Goal: Information Seeking & Learning: Learn about a topic

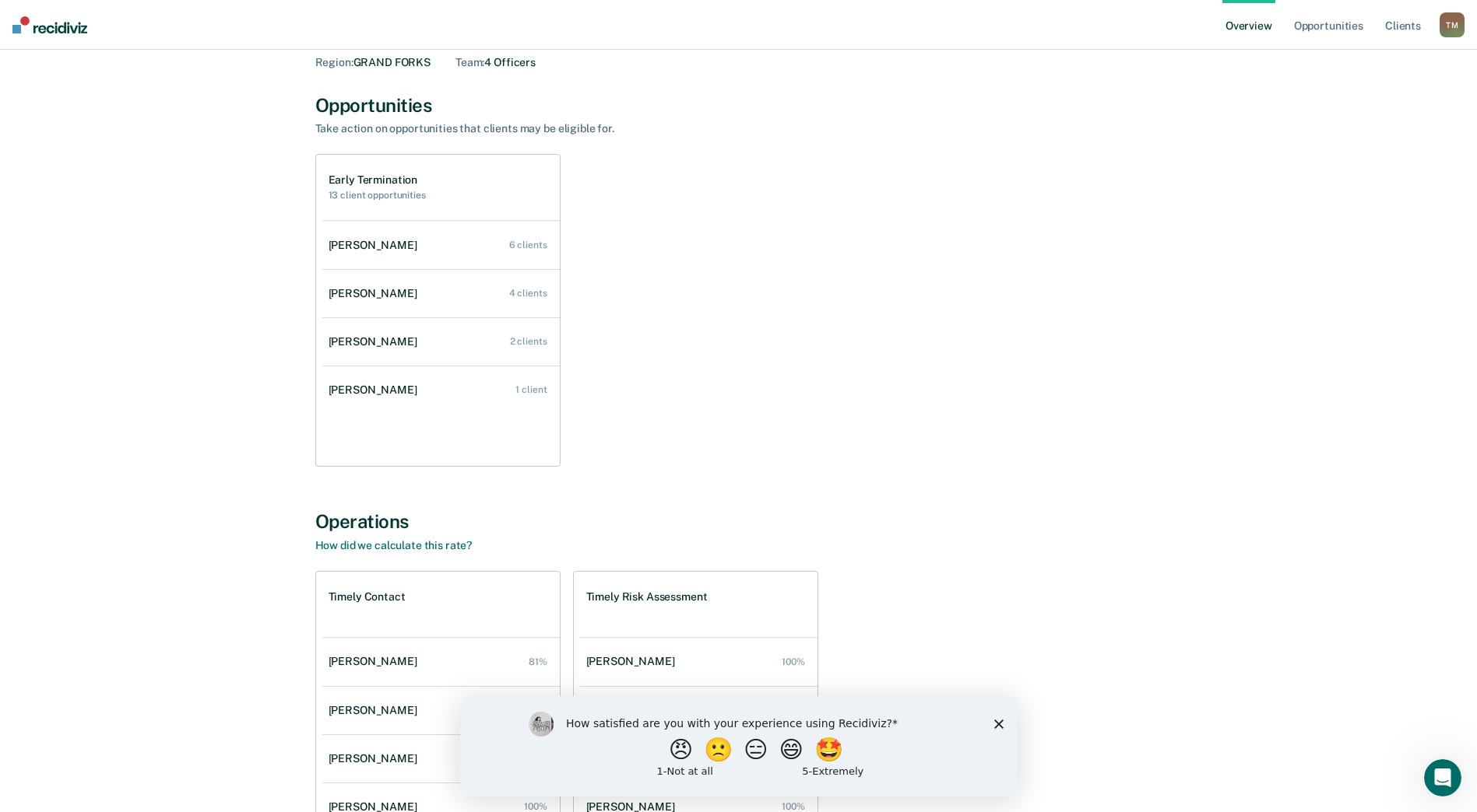
scroll to position [228, 0]
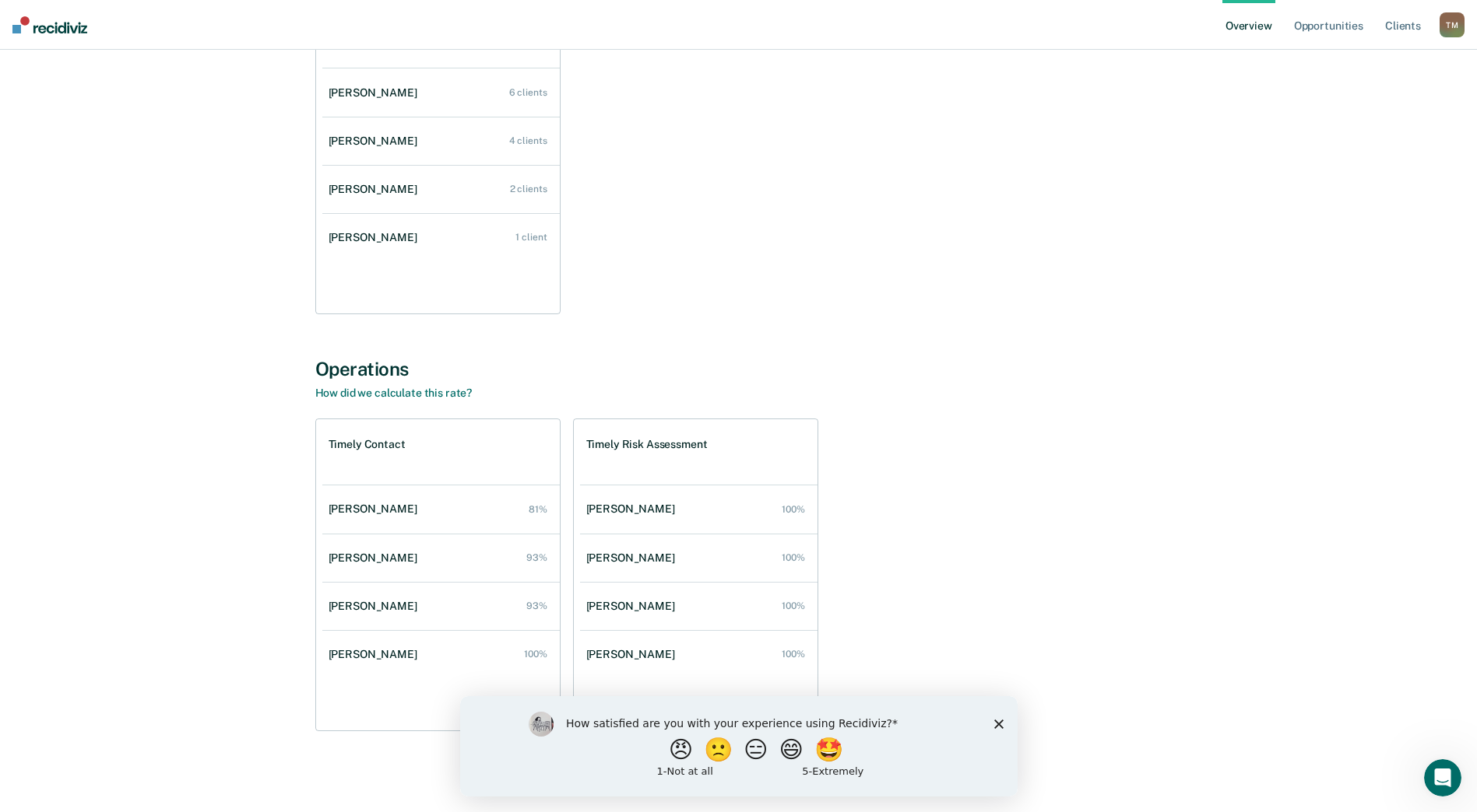
click at [1000, 721] on polygon "Close survey" at bounding box center [998, 724] width 9 height 9
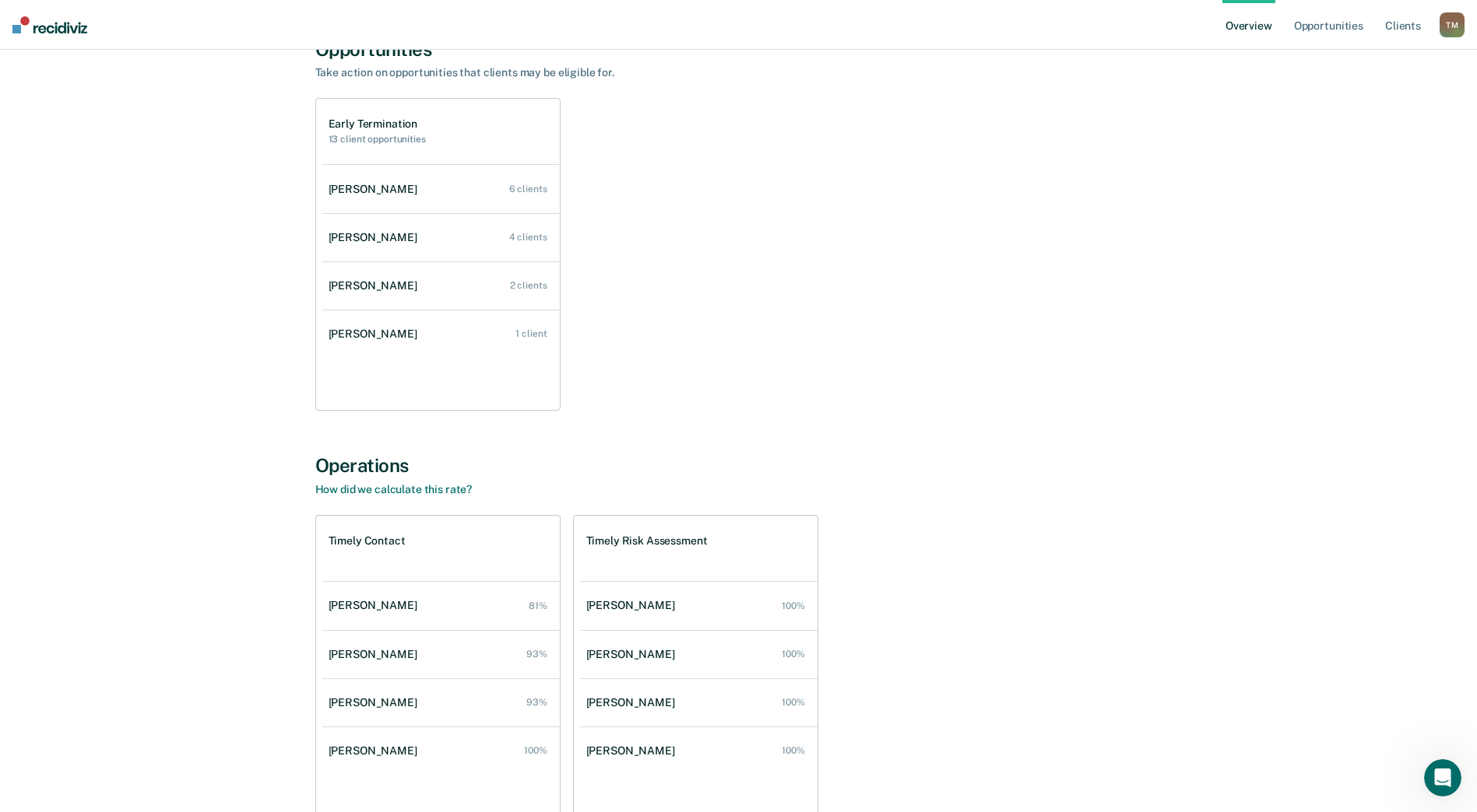
scroll to position [0, 0]
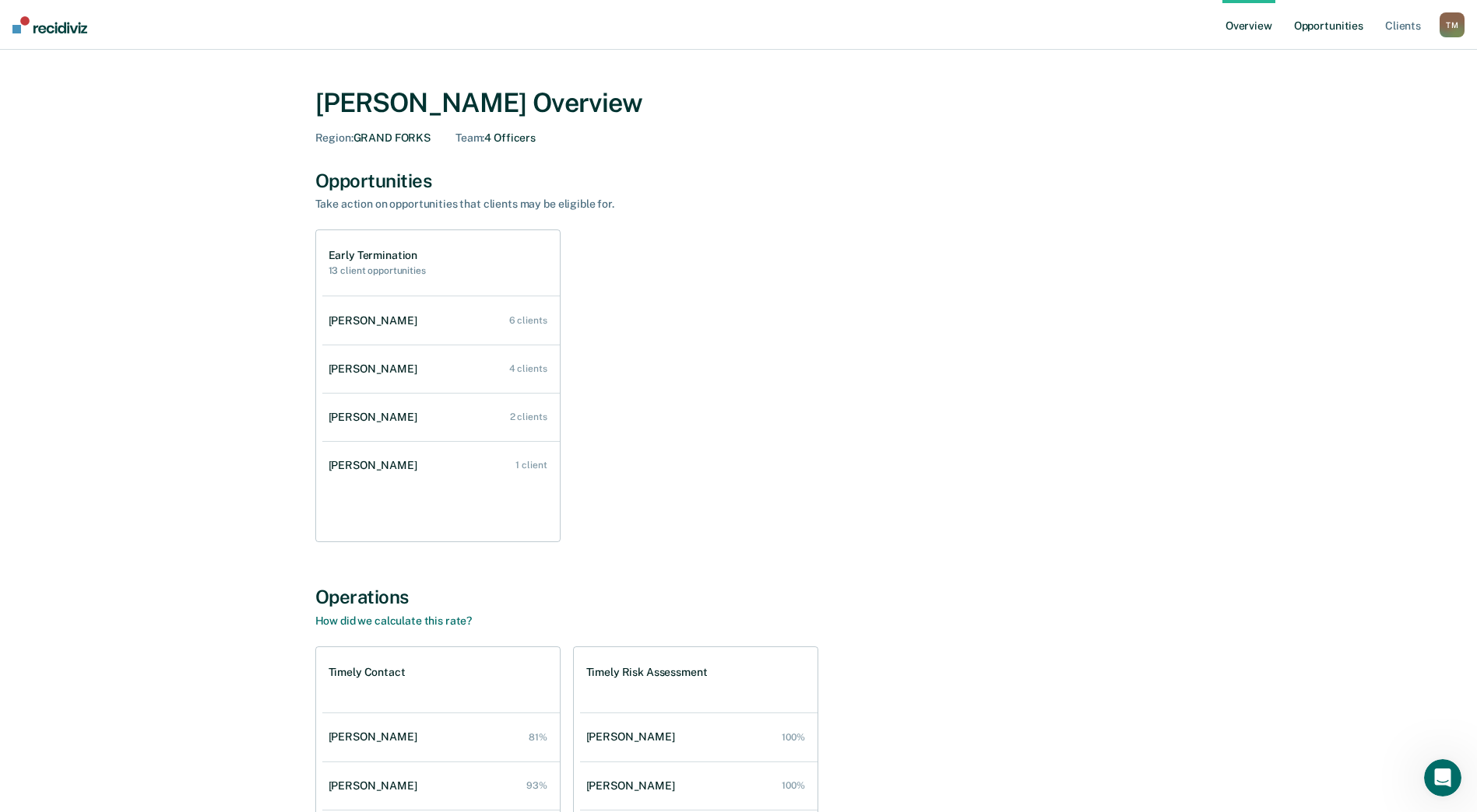
click at [1307, 24] on link "Opportunities" at bounding box center [1328, 25] width 75 height 49
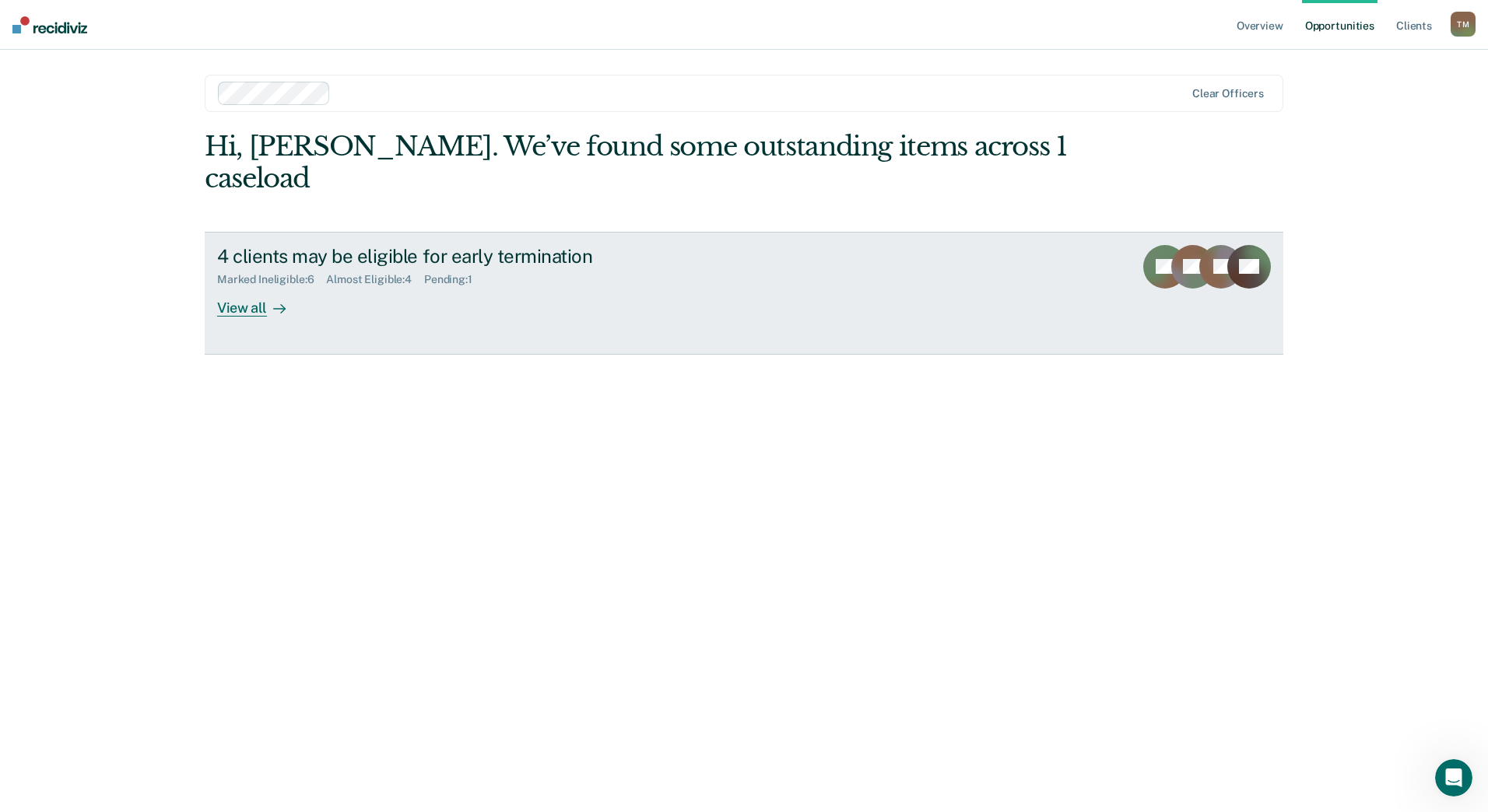
click at [297, 273] on div "Marked Ineligible : 6" at bounding box center [271, 280] width 109 height 13
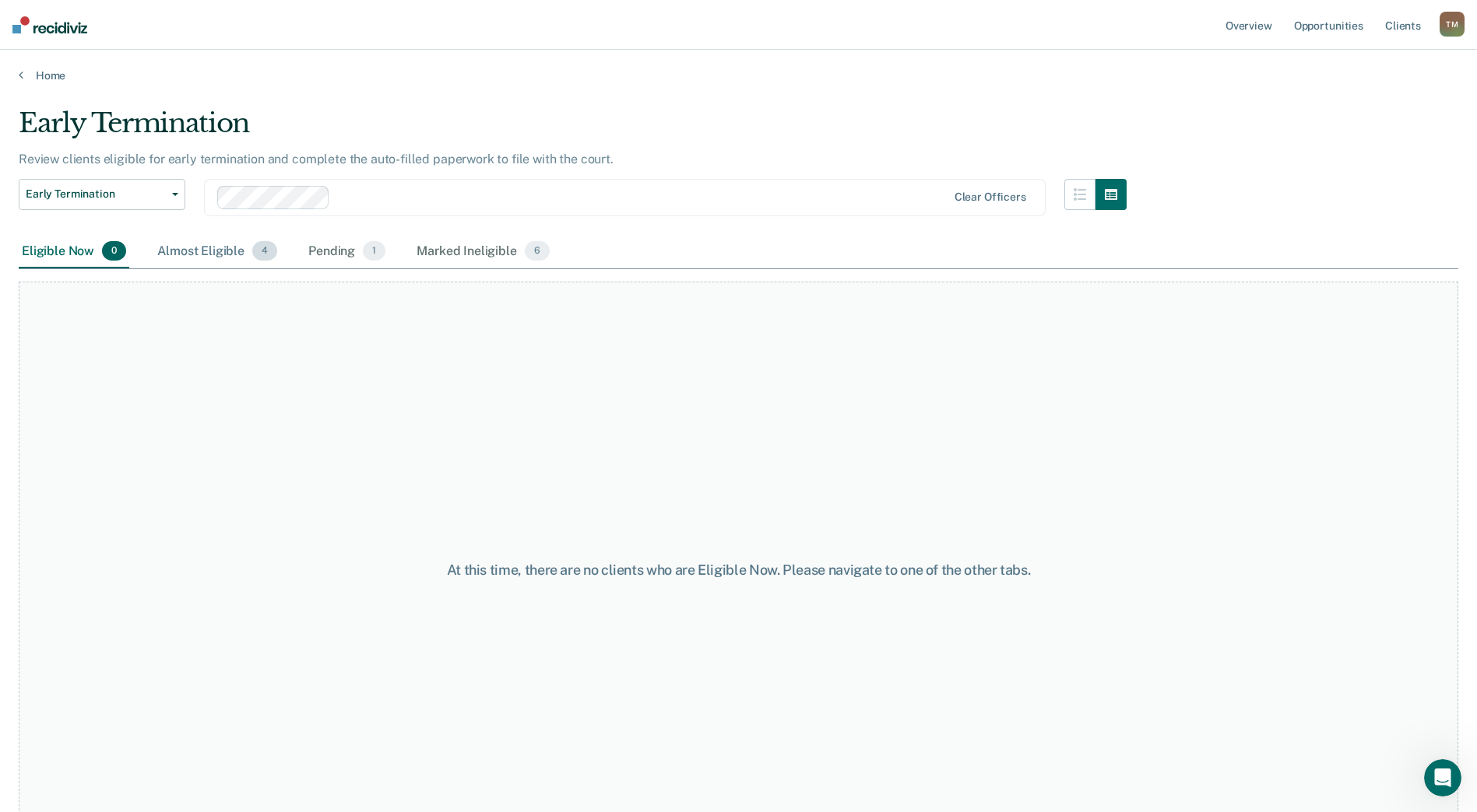
click at [208, 254] on div "Almost Eligible 4" at bounding box center [217, 251] width 127 height 34
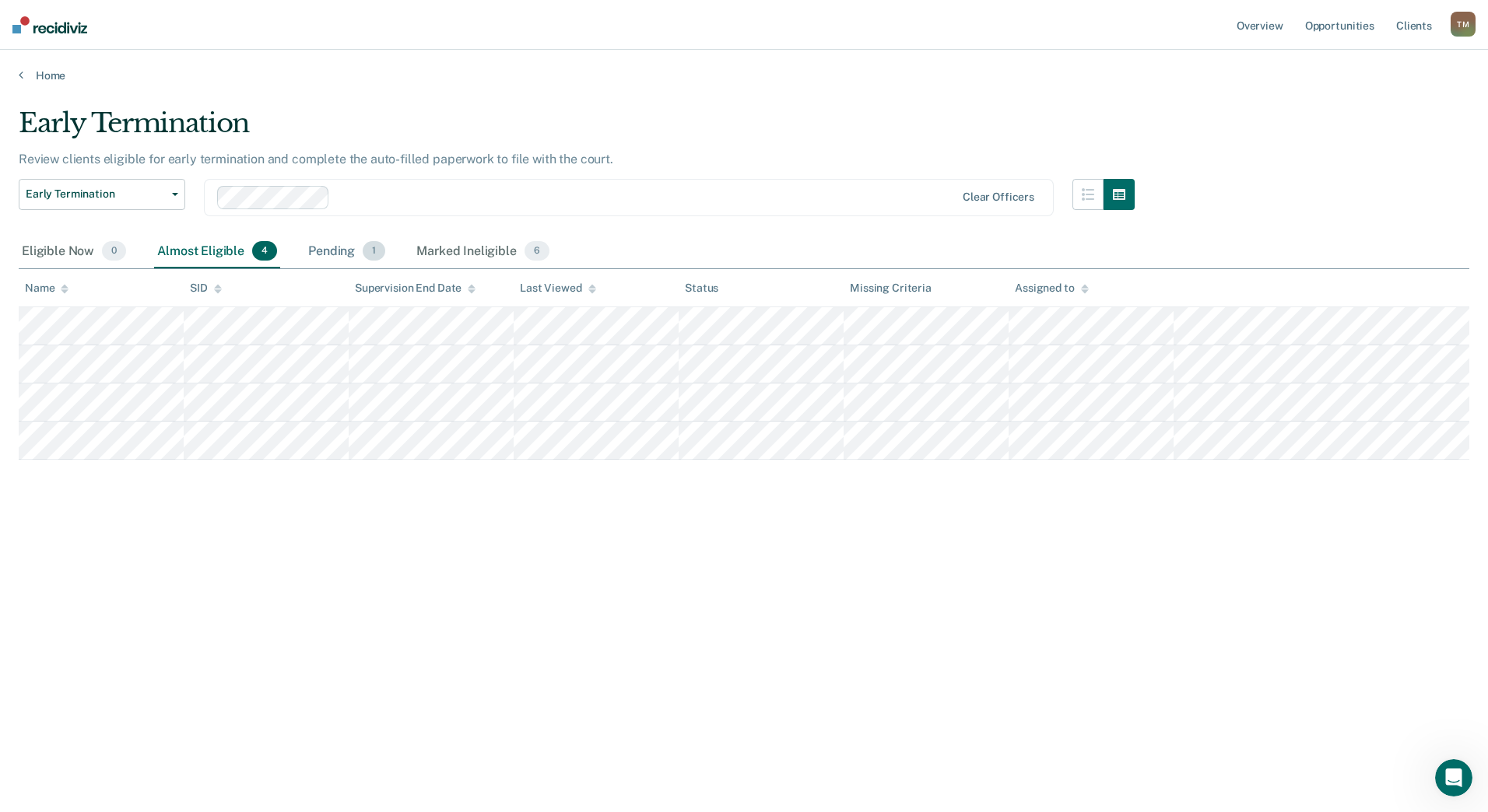
click at [332, 256] on div "Pending 1" at bounding box center [347, 251] width 83 height 34
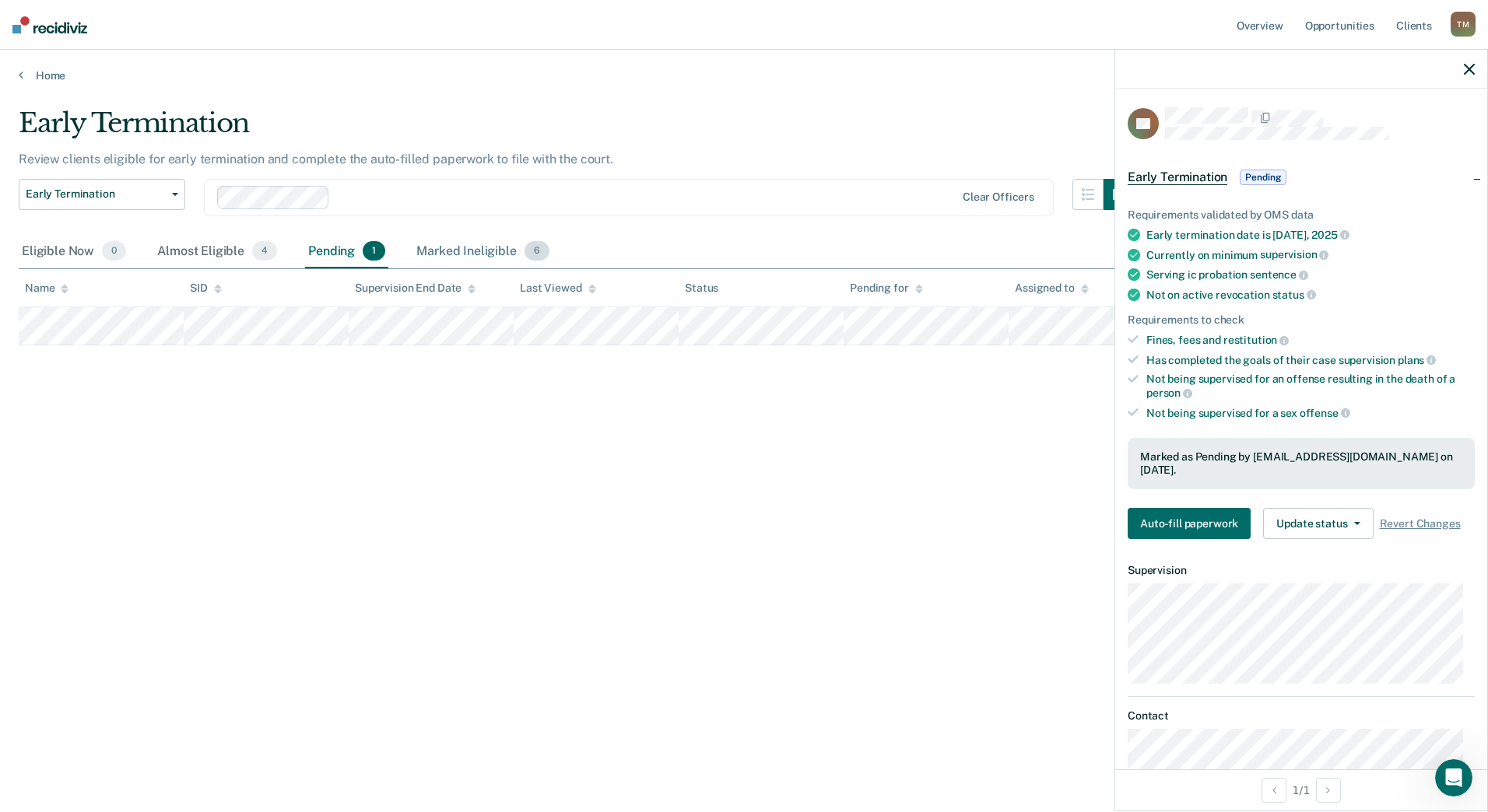
click at [463, 255] on div "Marked Ineligible 6" at bounding box center [483, 251] width 139 height 34
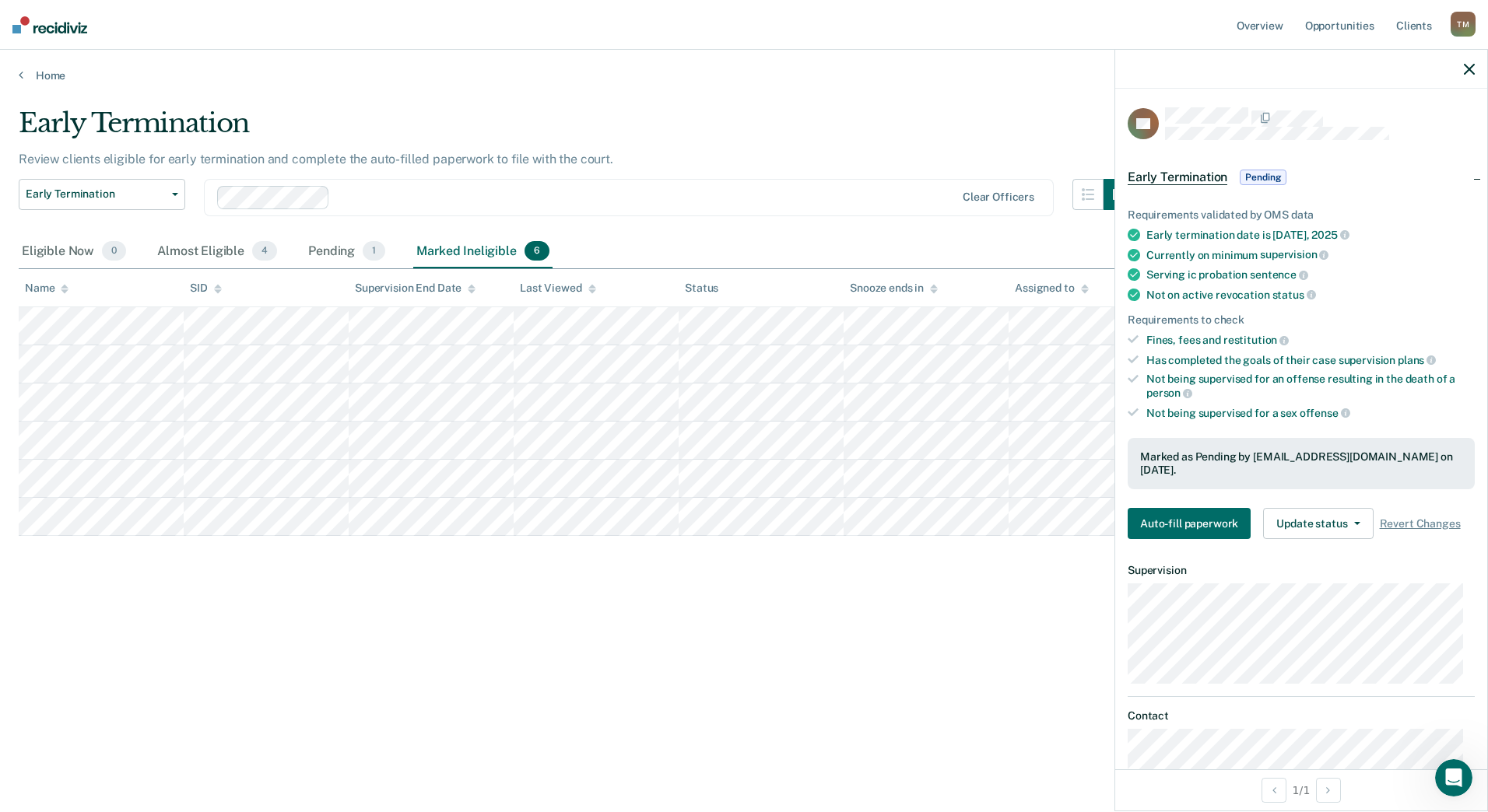
click at [554, 715] on div "Early Termination Review clients eligible for early termination and complete th…" at bounding box center [744, 426] width 1451 height 638
click at [1473, 65] on icon "button" at bounding box center [1470, 70] width 11 height 11
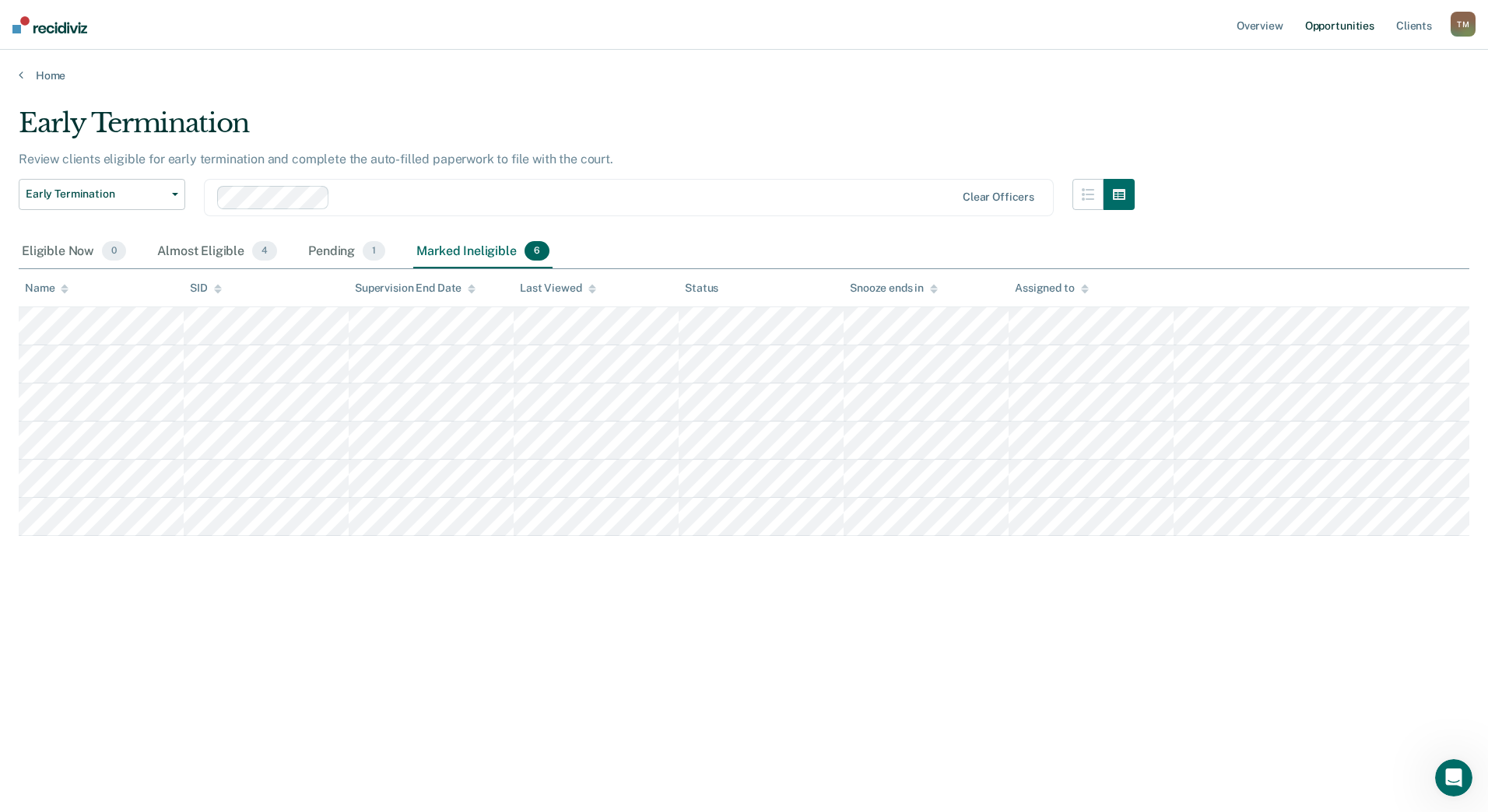
click at [1346, 23] on link "Opportunities" at bounding box center [1339, 25] width 75 height 49
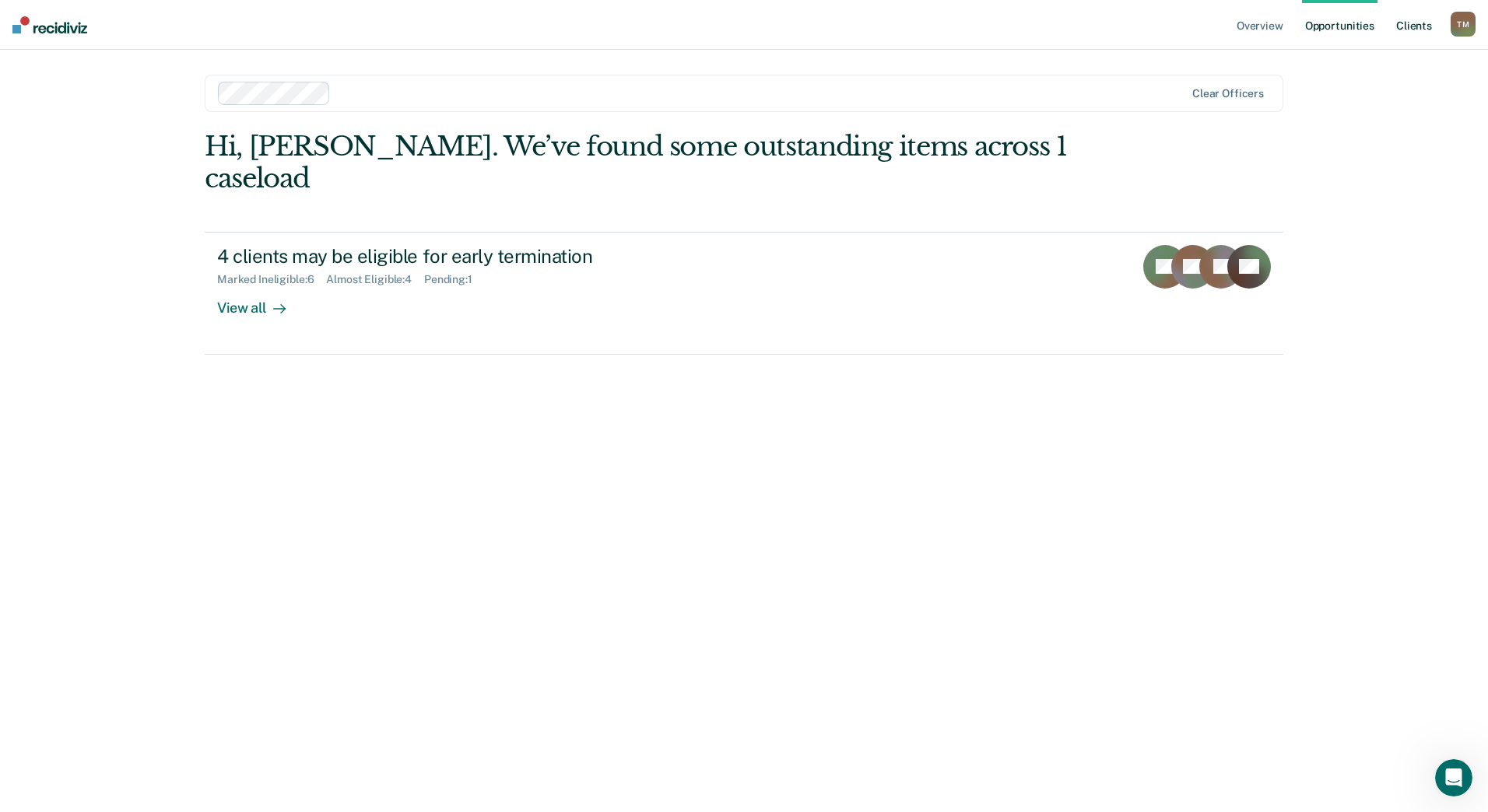
click at [1410, 24] on link "Client s" at bounding box center [1415, 25] width 42 height 49
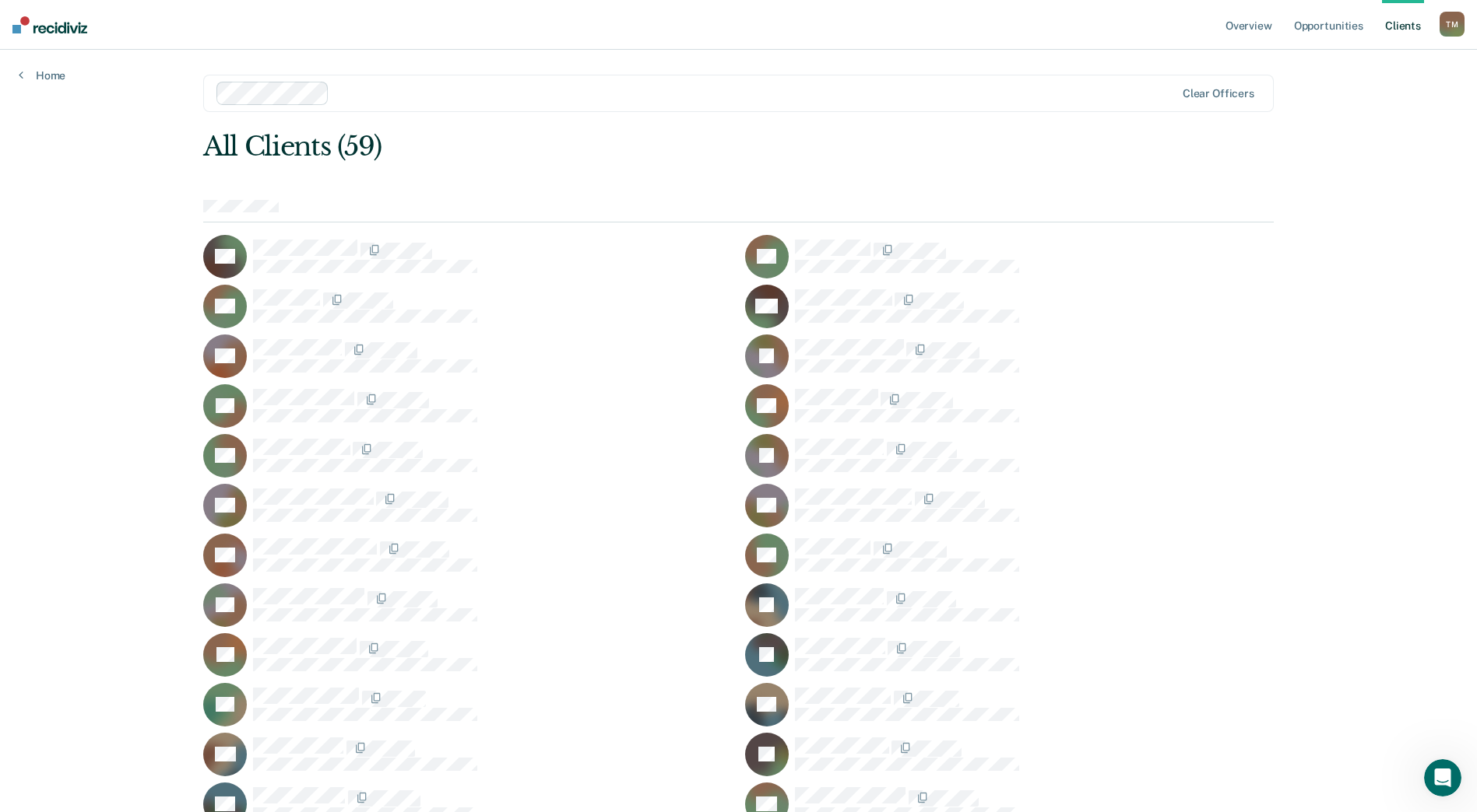
click at [1443, 22] on div "T M" at bounding box center [1451, 24] width 25 height 25
click at [1383, 100] on link "Go to Operations" at bounding box center [1389, 102] width 126 height 13
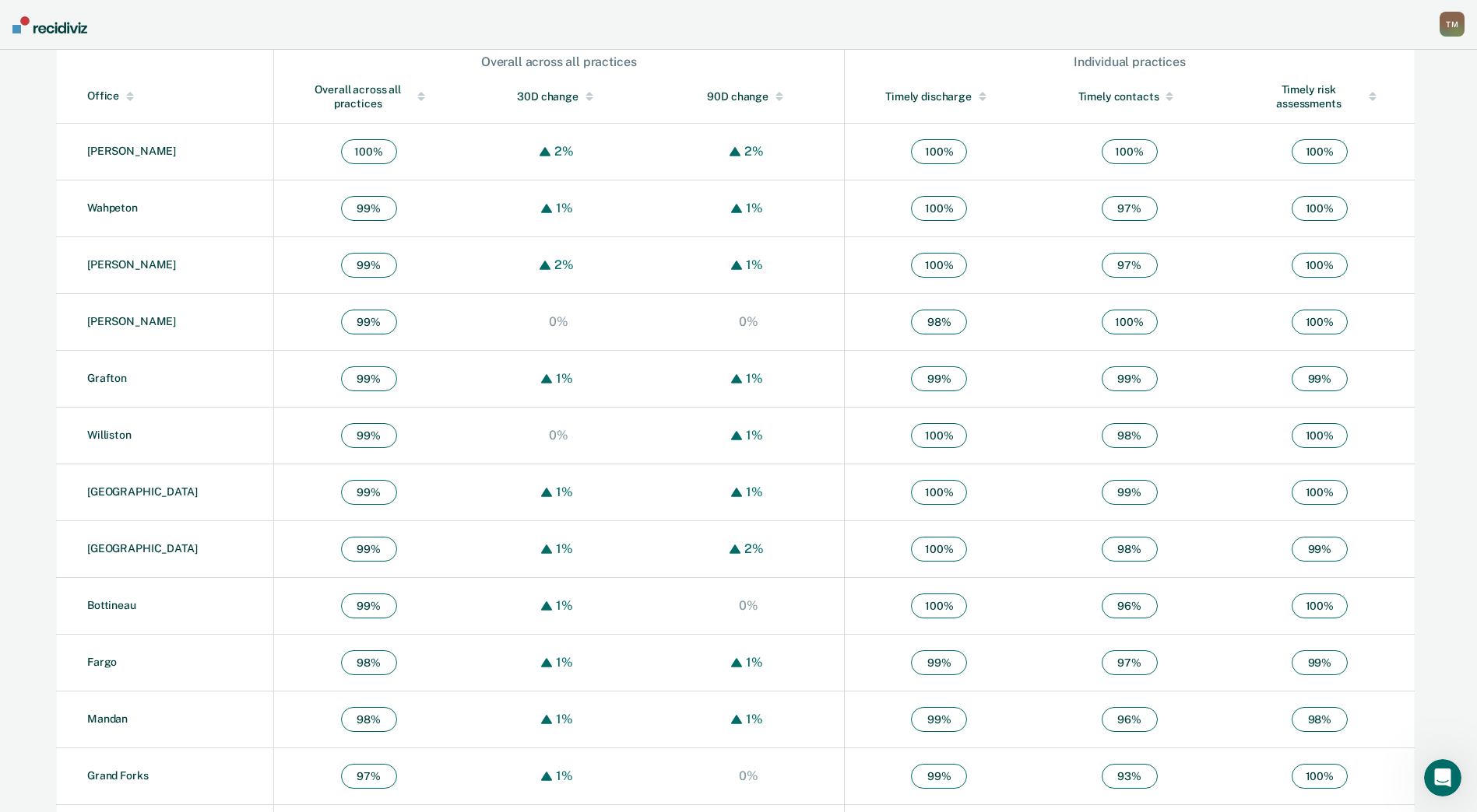
scroll to position [700, 0]
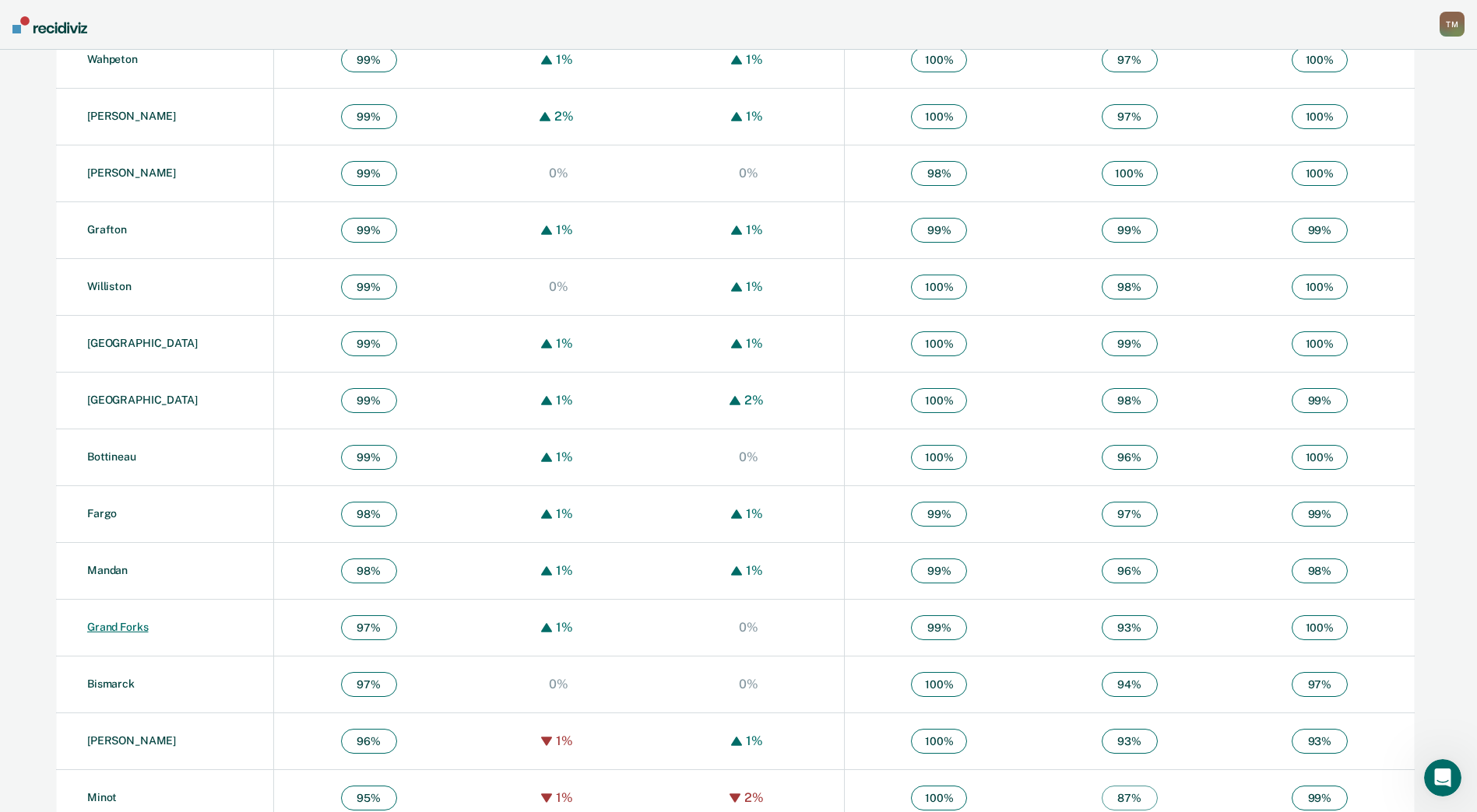
click at [121, 630] on link "Grand Forks" at bounding box center [117, 628] width 61 height 13
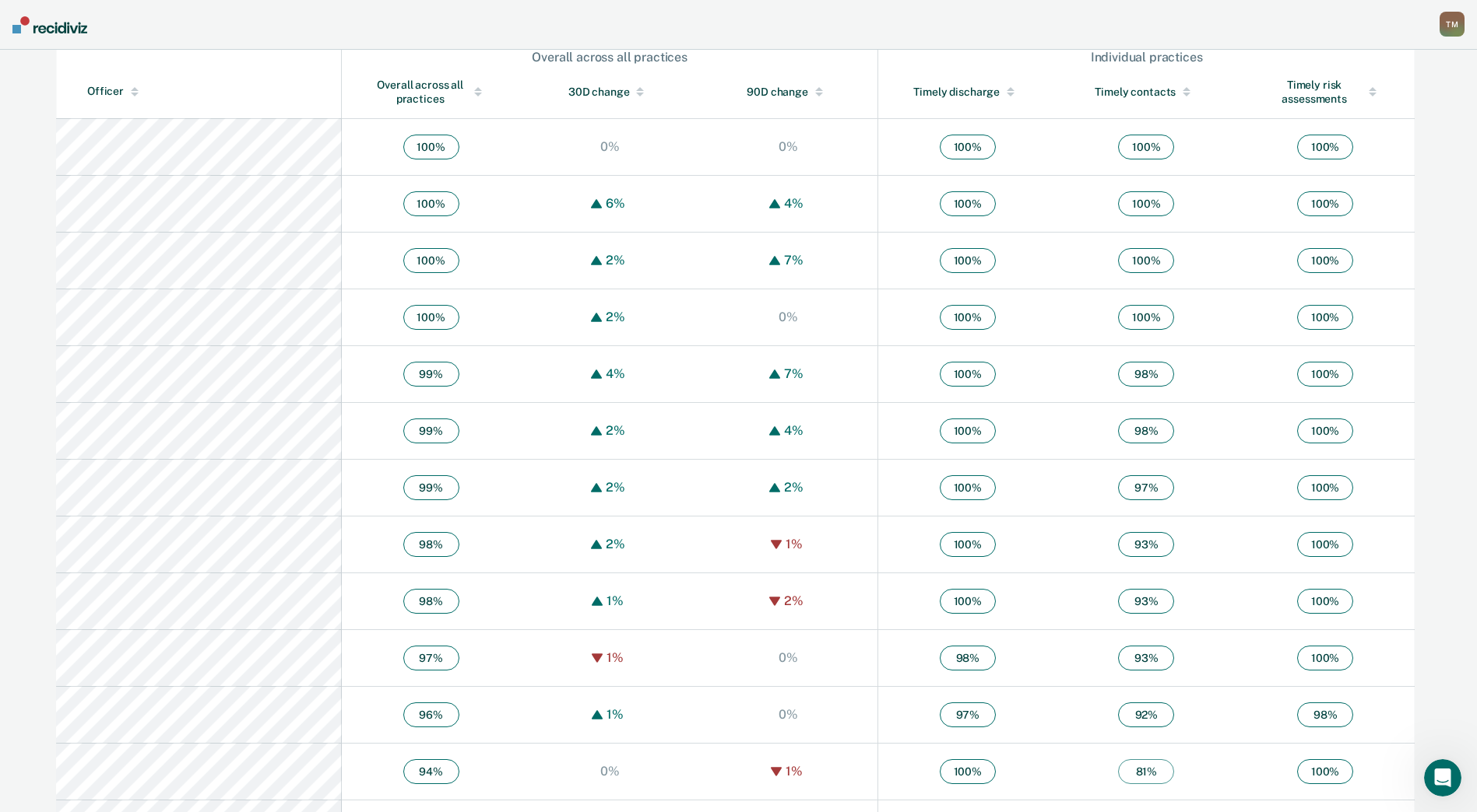
scroll to position [728, 0]
